Goal: Task Accomplishment & Management: Use online tool/utility

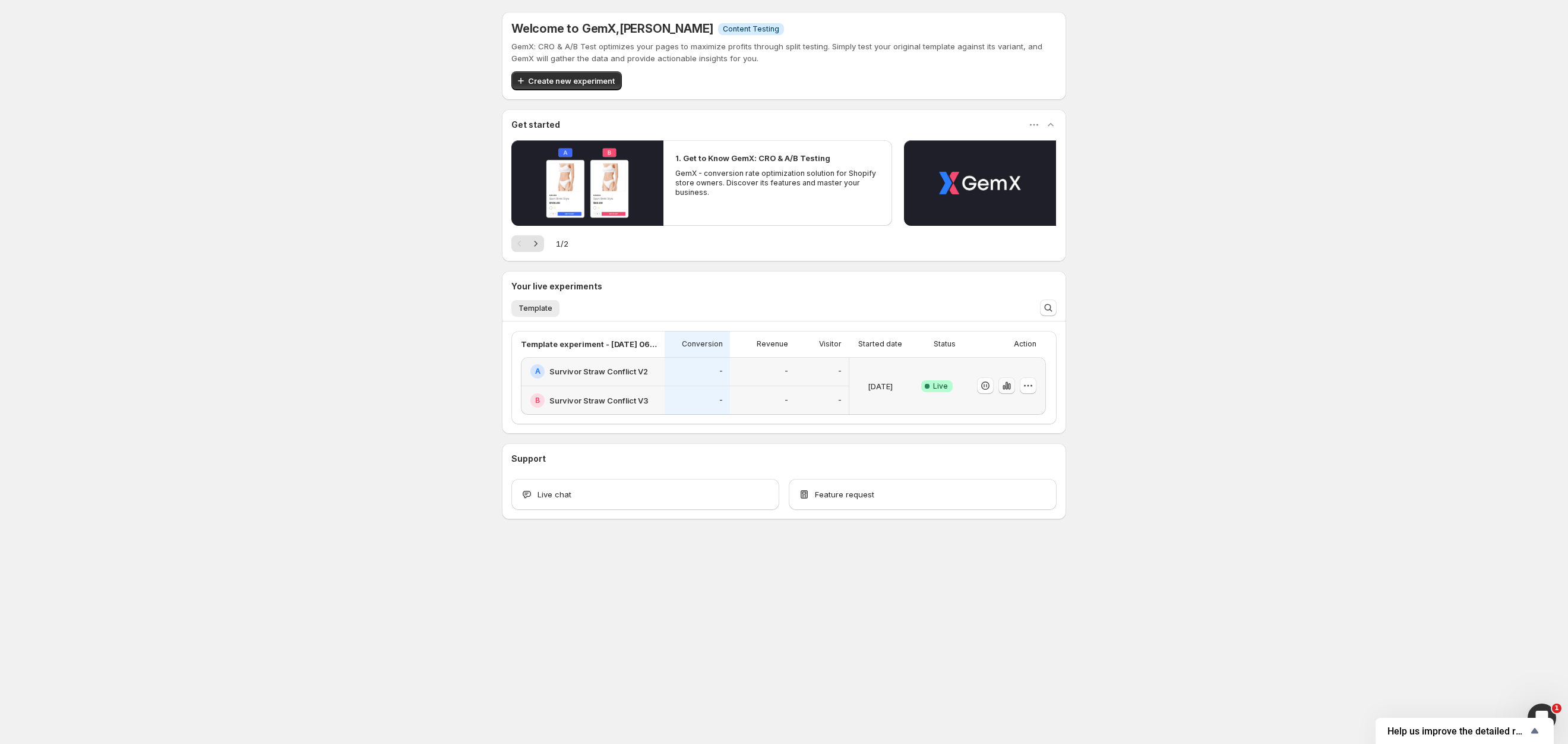
click at [1009, 385] on icon "button" at bounding box center [1009, 386] width 3 height 6
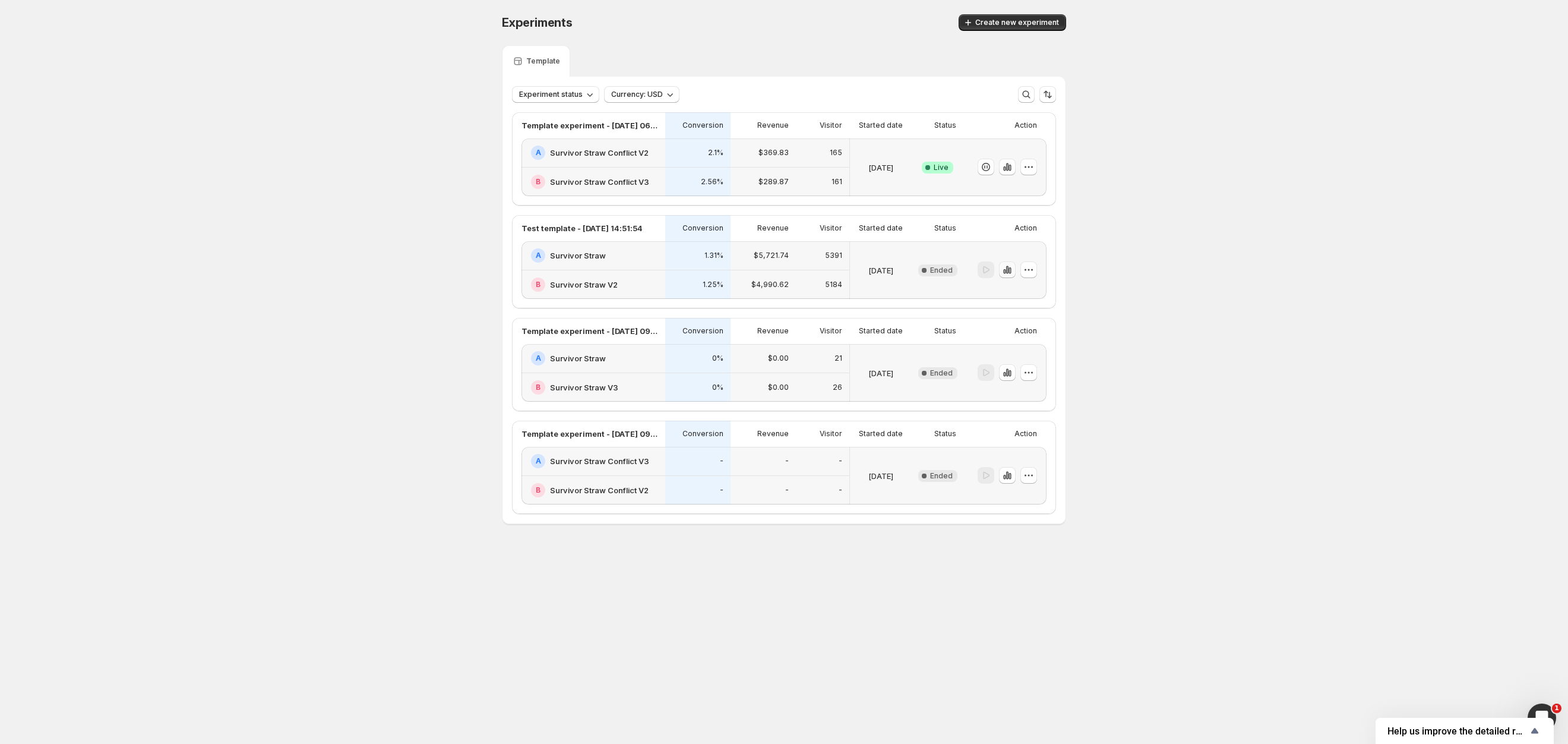
click at [1004, 274] on icon "button" at bounding box center [1005, 271] width 3 height 4
